Goal: Task Accomplishment & Management: Use online tool/utility

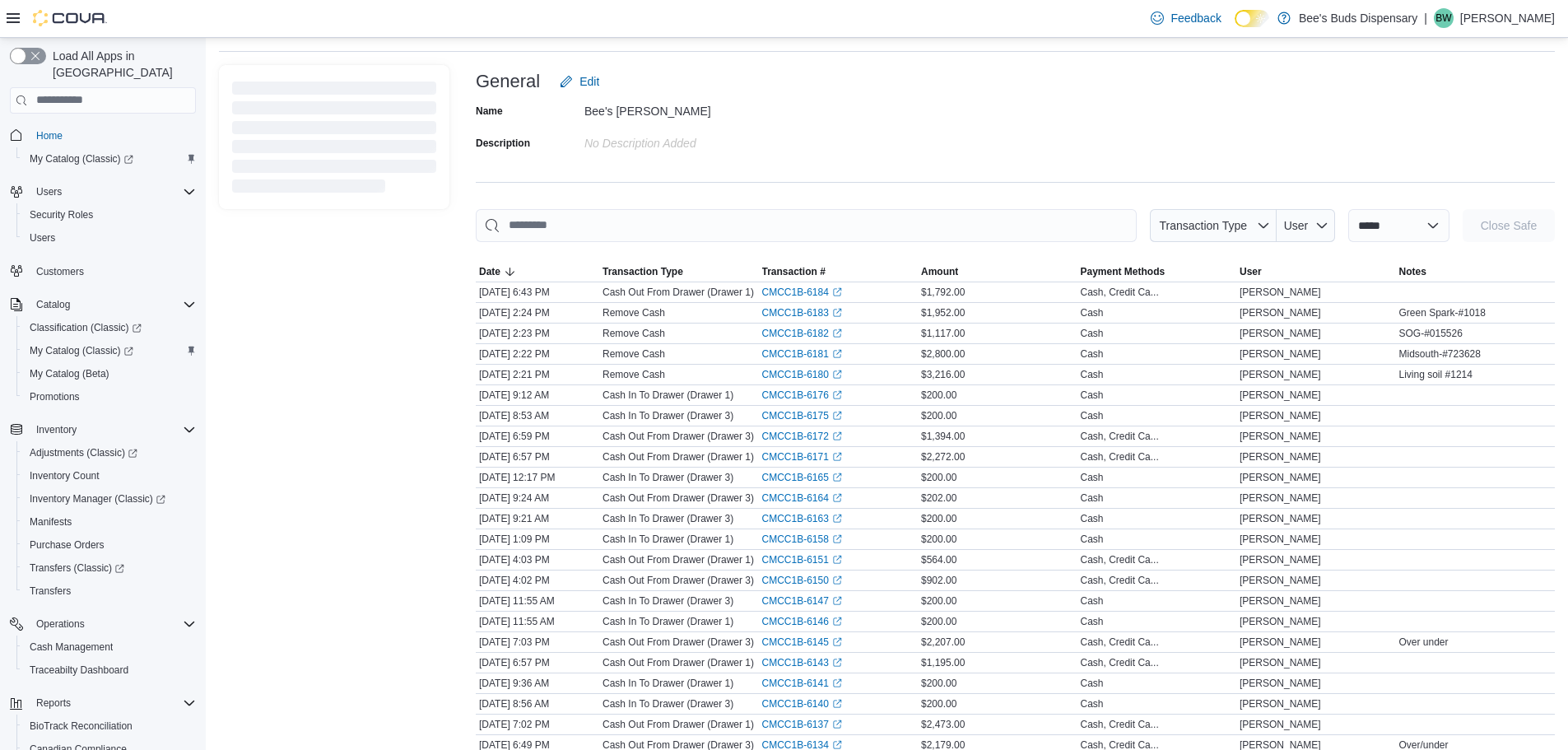
scroll to position [168, 0]
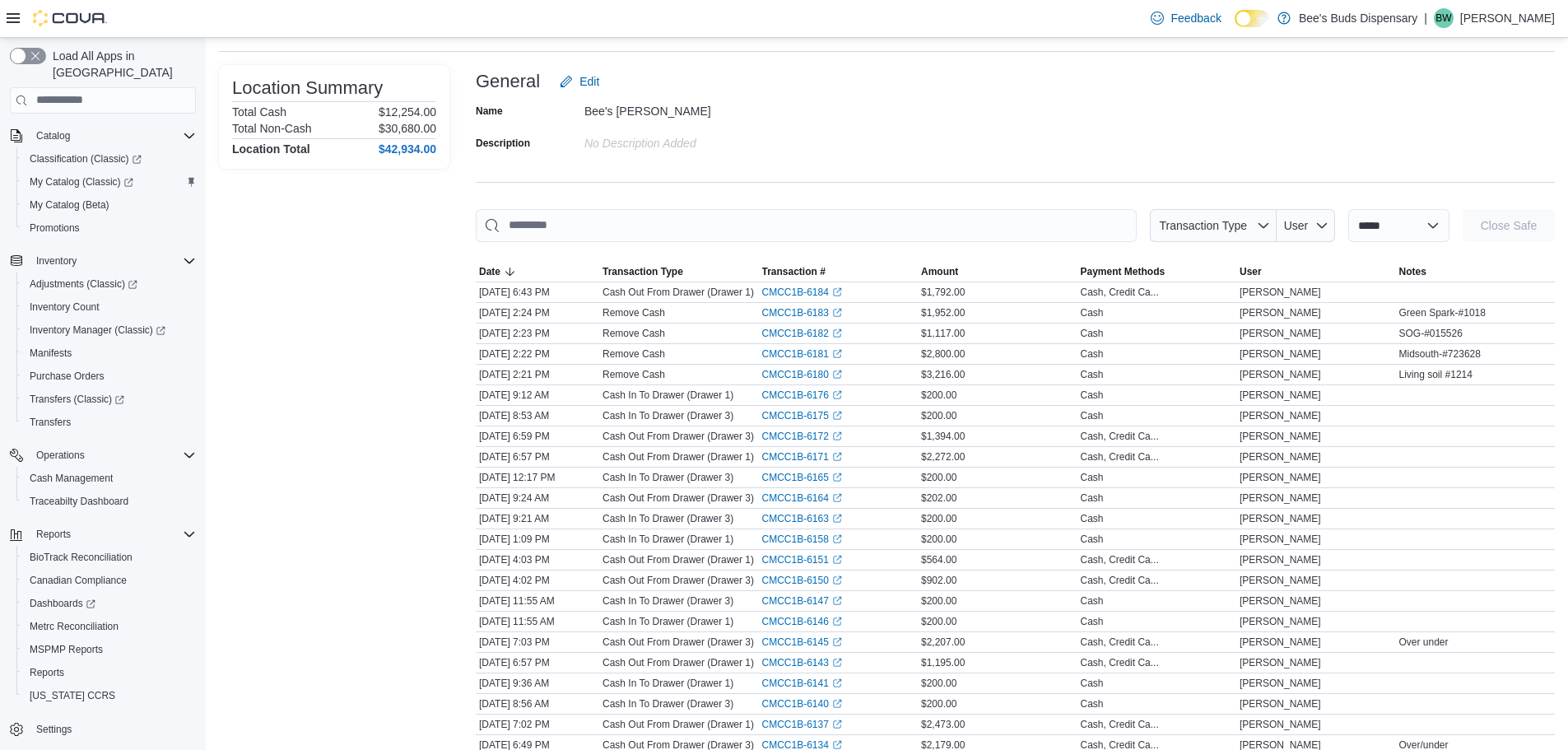
click at [750, 93] on div "General Edit" at bounding box center [1015, 81] width 1079 height 33
click at [50, 643] on span "MSPMP Reports" at bounding box center [67, 649] width 74 height 14
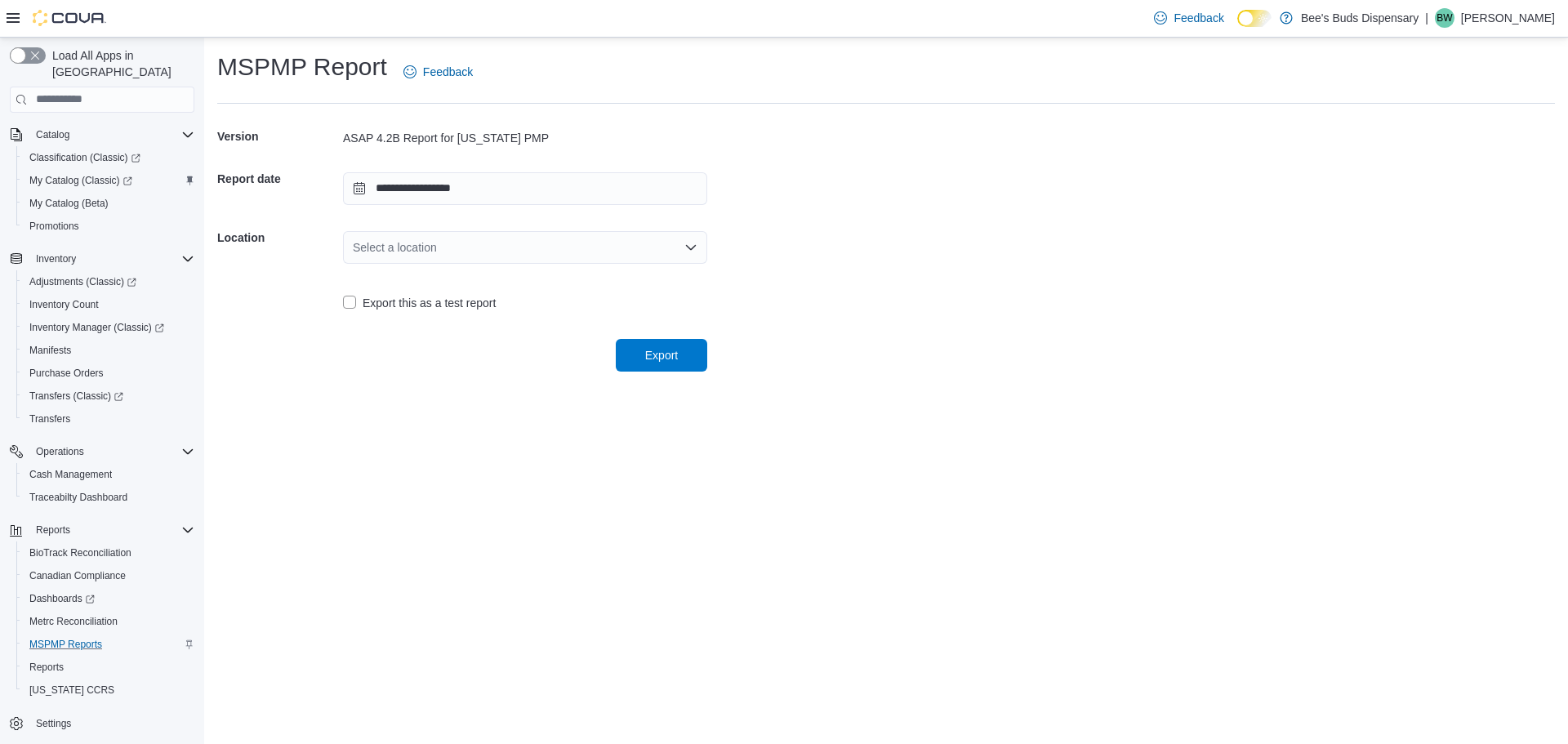
click at [639, 252] on div "Select a location" at bounding box center [524, 248] width 364 height 33
click at [449, 324] on span "Bee's [PERSON_NAME]" at bounding box center [535, 322] width 325 height 16
click at [449, 324] on div "Export this as a test report" at bounding box center [462, 300] width 490 height 49
click at [674, 355] on span "Export" at bounding box center [662, 354] width 33 height 16
